Goal: Task Accomplishment & Management: Use online tool/utility

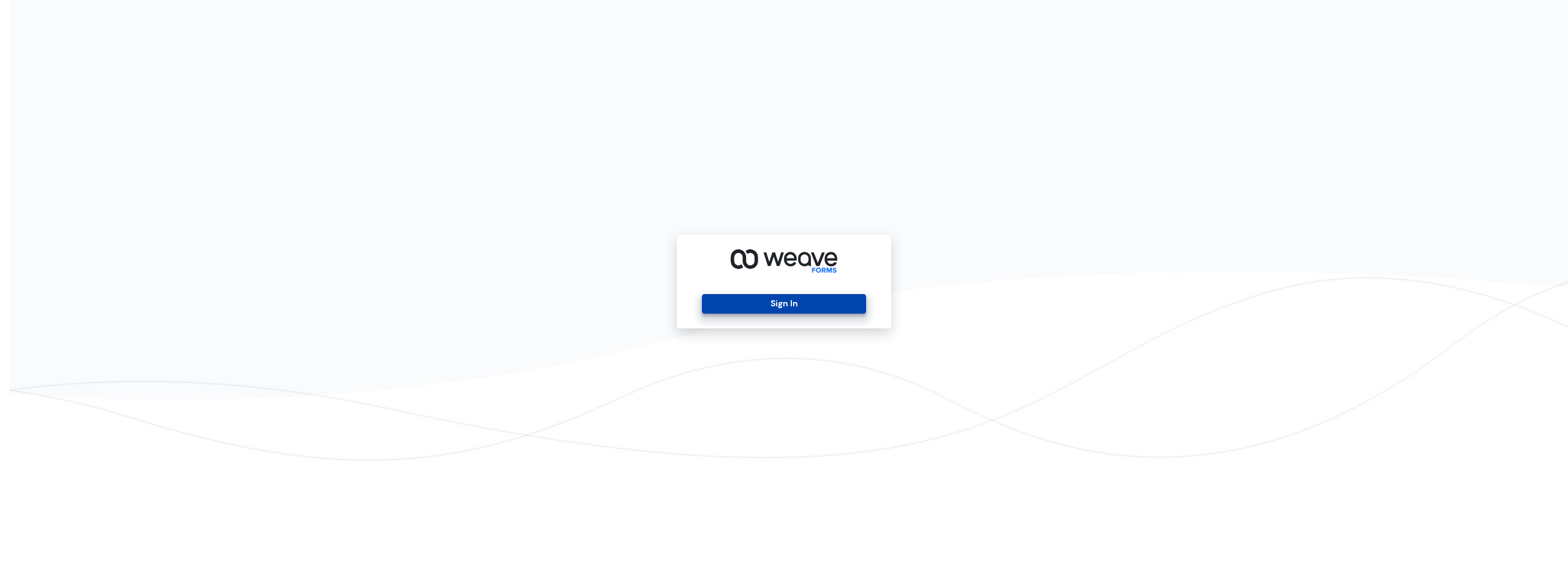
click at [765, 300] on button "Sign In" at bounding box center [784, 304] width 164 height 20
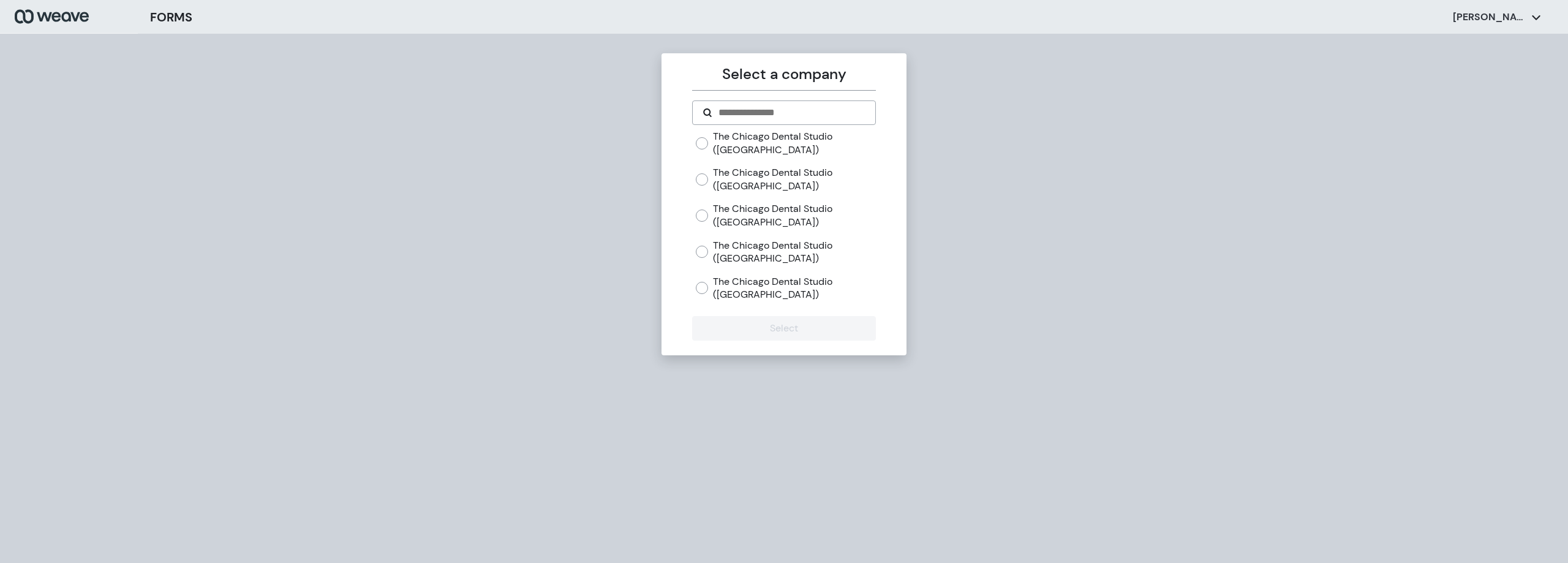
click at [705, 186] on div "The Chicago Dental Studio ([GEOGRAPHIC_DATA])" at bounding box center [786, 179] width 179 height 27
click at [755, 325] on button "Select" at bounding box center [784, 329] width 183 height 25
